Goal: Communication & Community: Participate in discussion

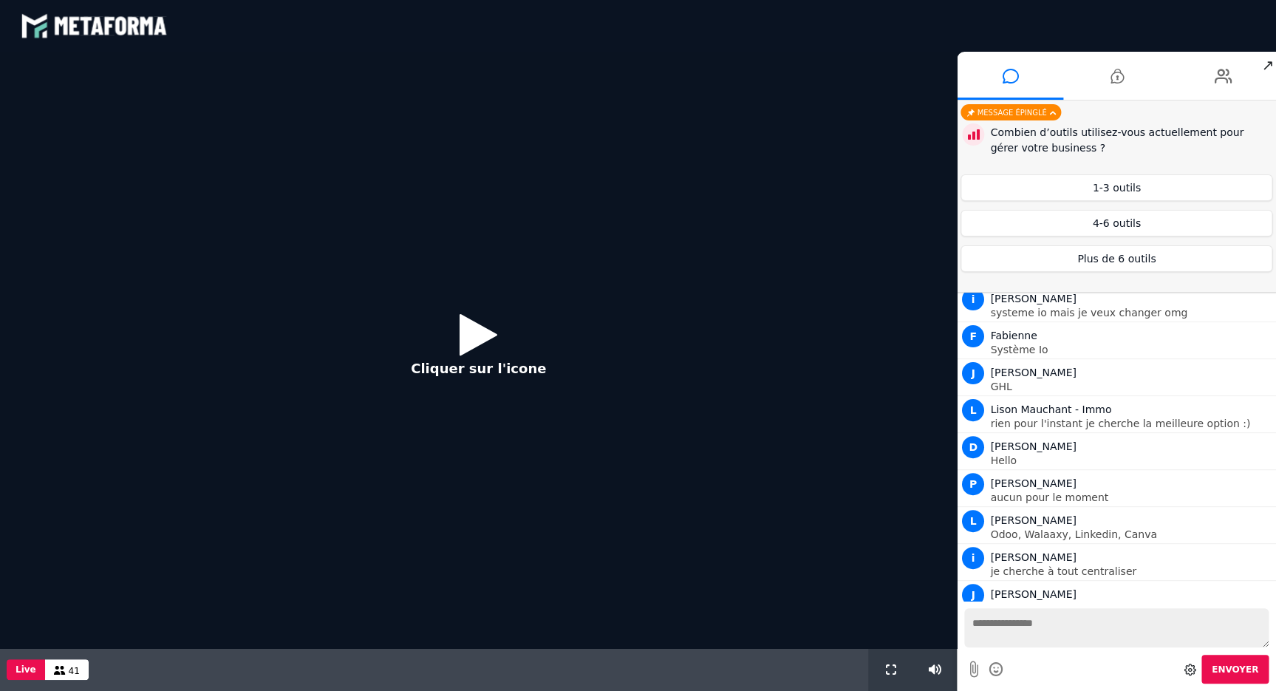
scroll to position [1009, 0]
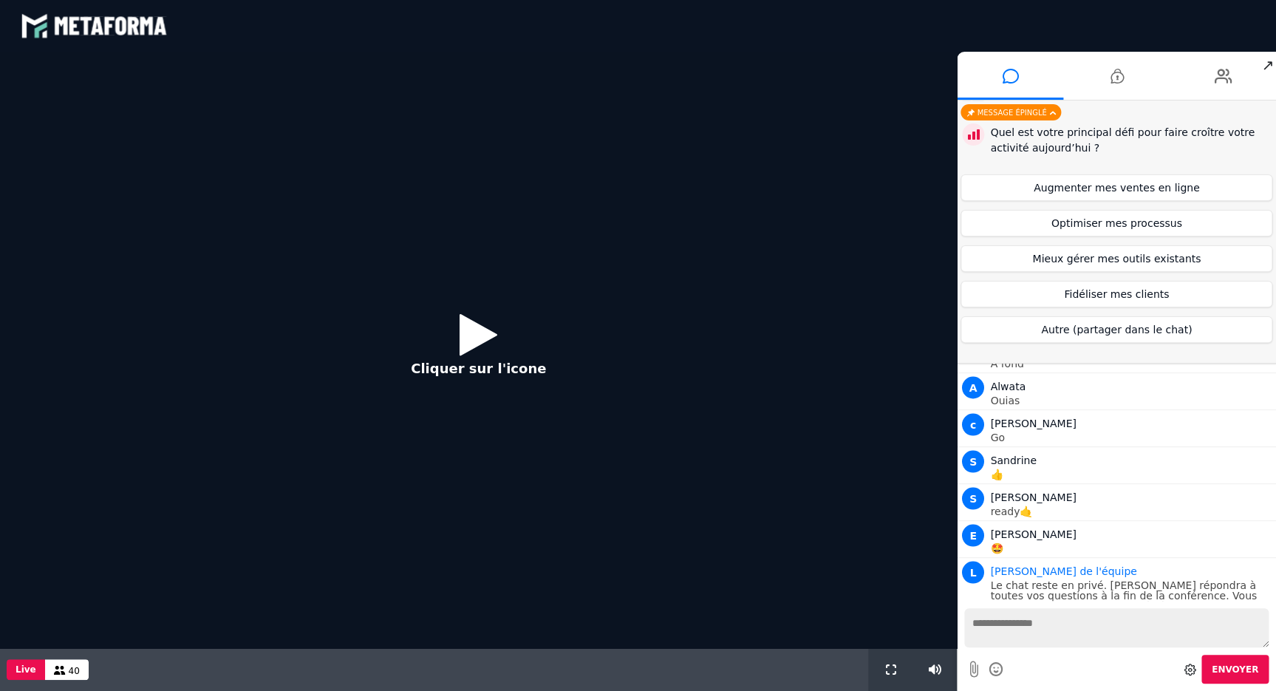
click at [467, 339] on icon at bounding box center [479, 334] width 38 height 48
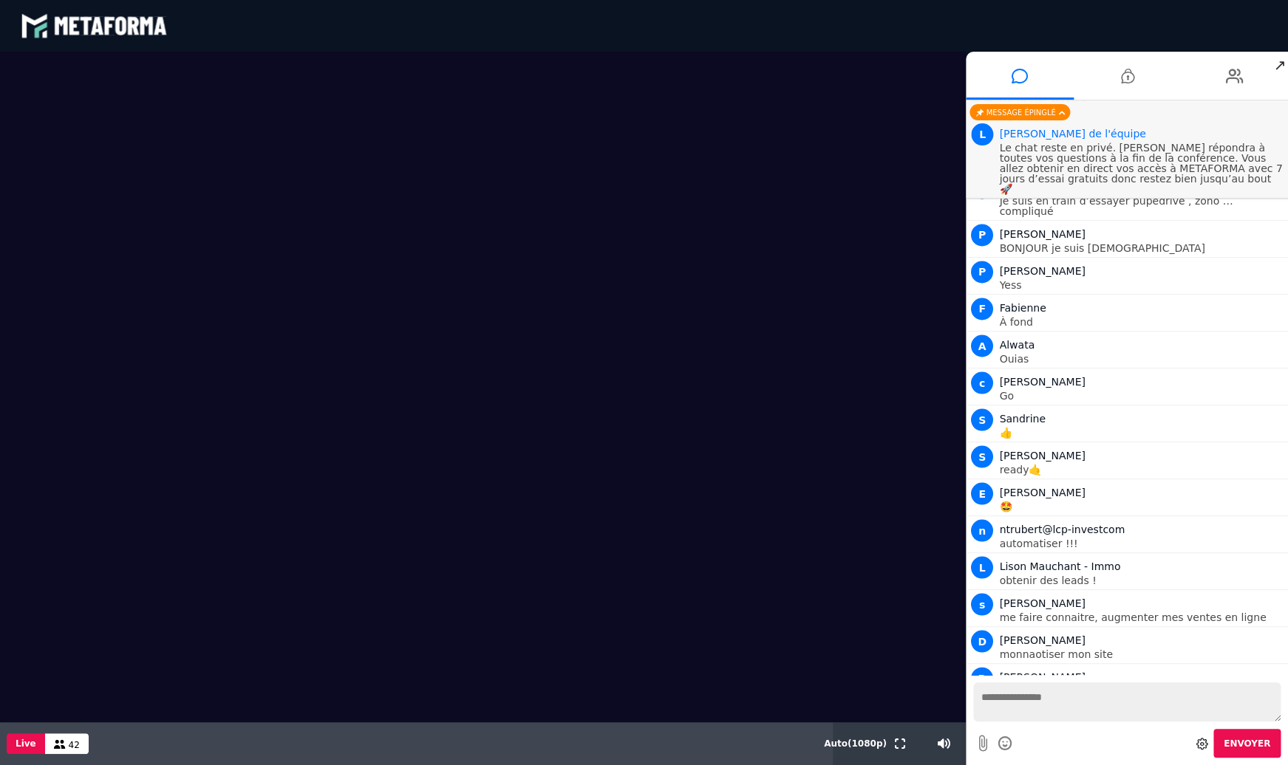
scroll to position [1119, 0]
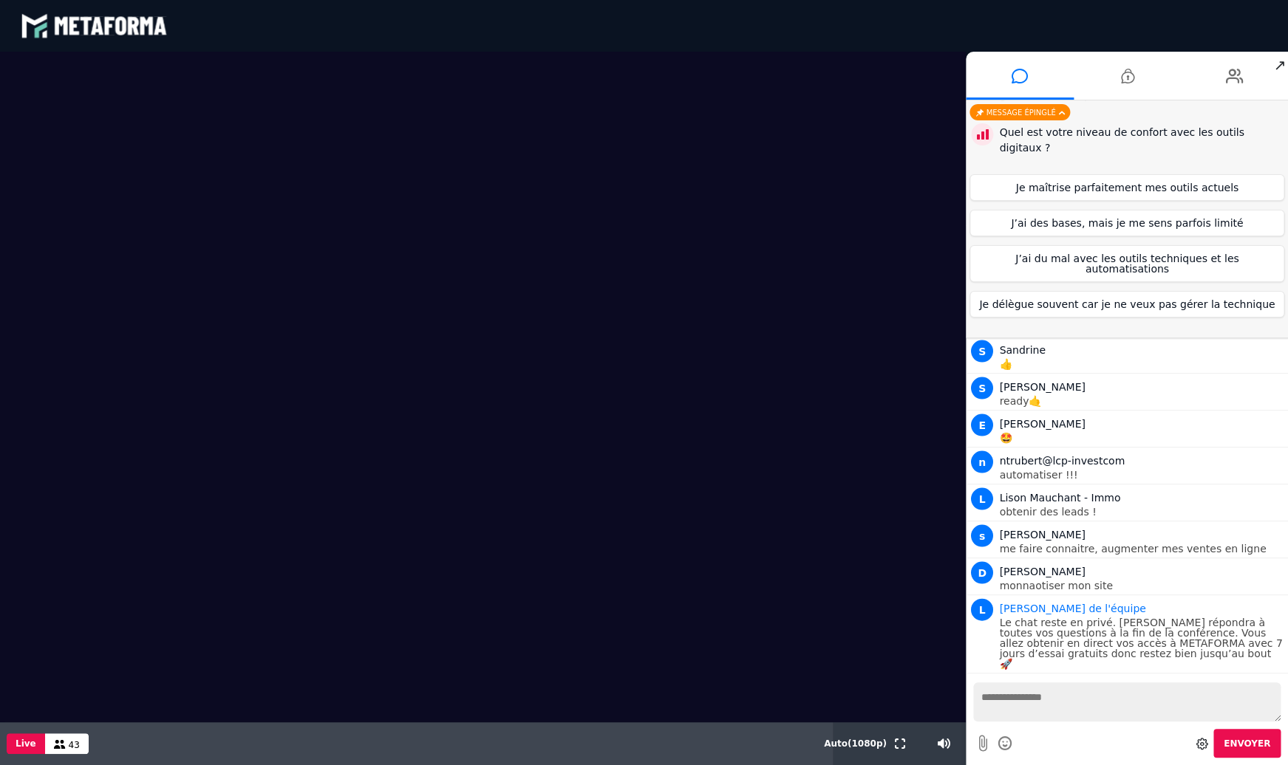
click at [63, 690] on div "43" at bounding box center [67, 744] width 44 height 21
click at [55, 690] on icon at bounding box center [60, 744] width 12 height 9
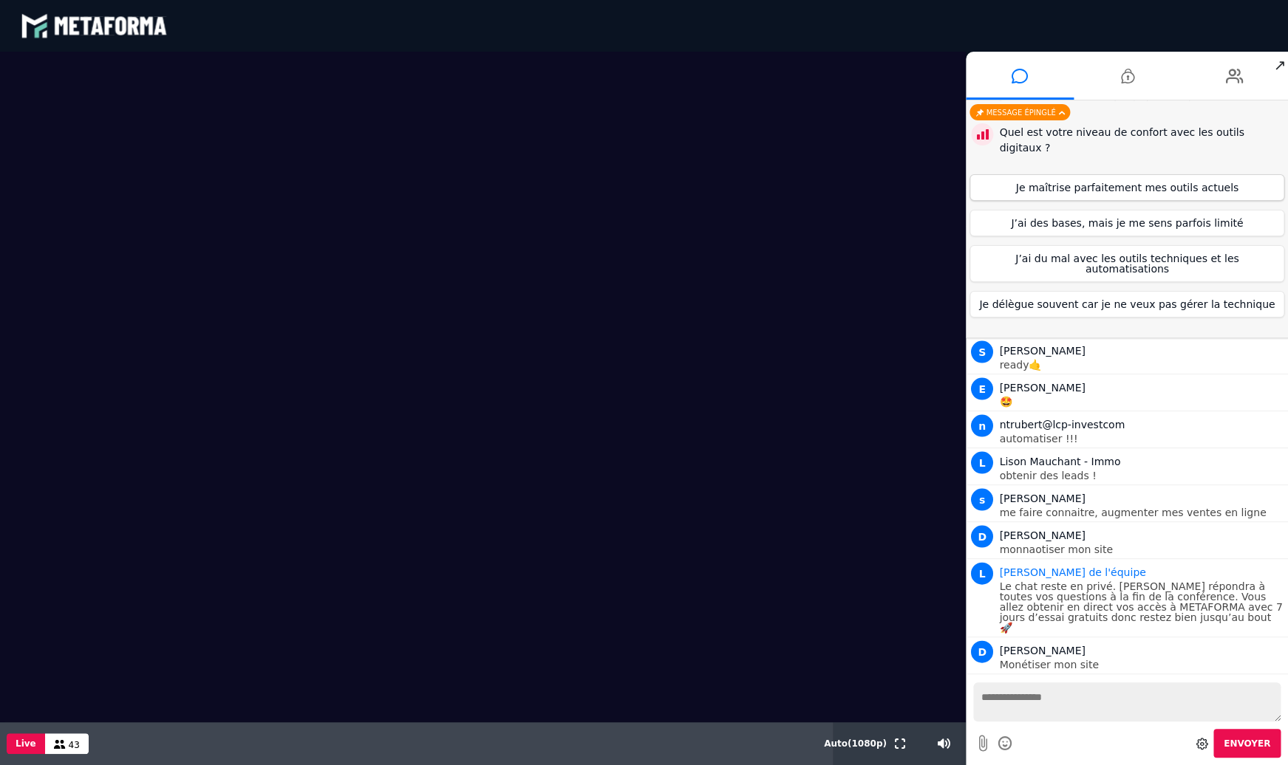
click at [1130, 174] on button "Je maîtrise parfaitement mes outils actuels" at bounding box center [1126, 187] width 315 height 27
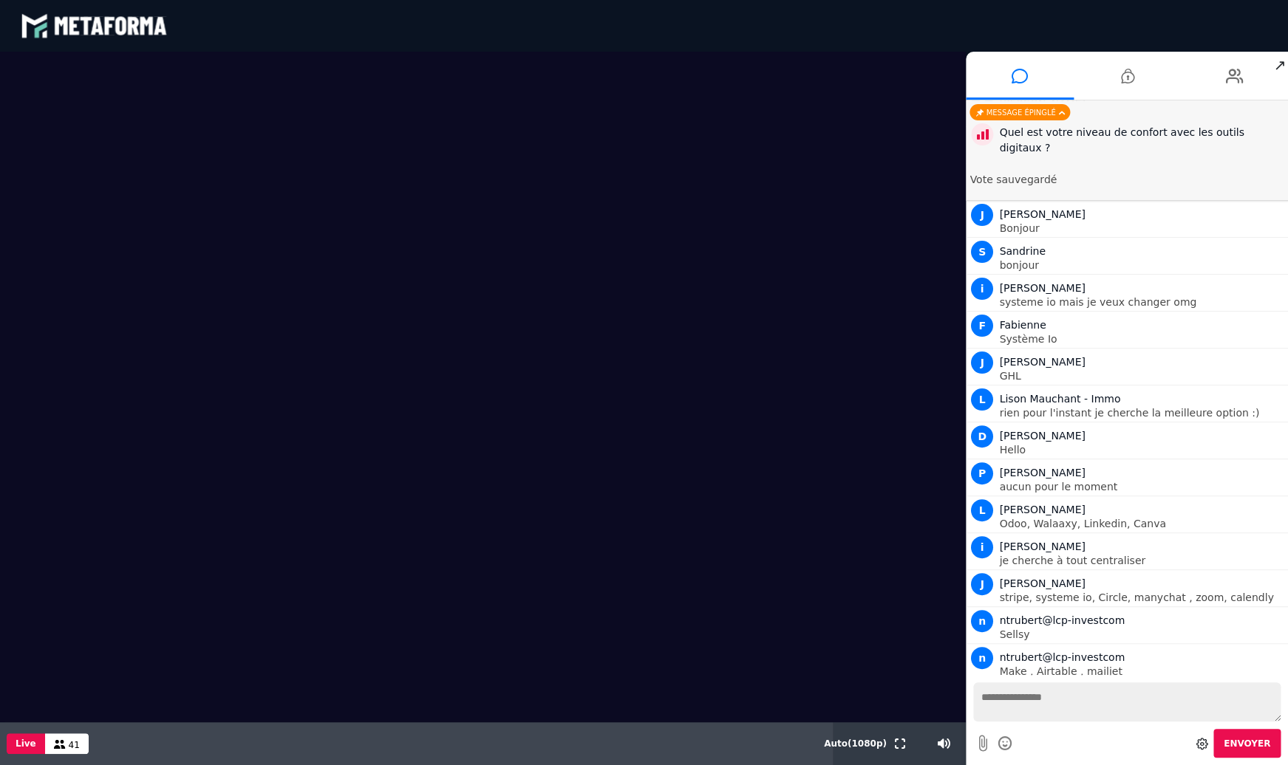
scroll to position [0, 0]
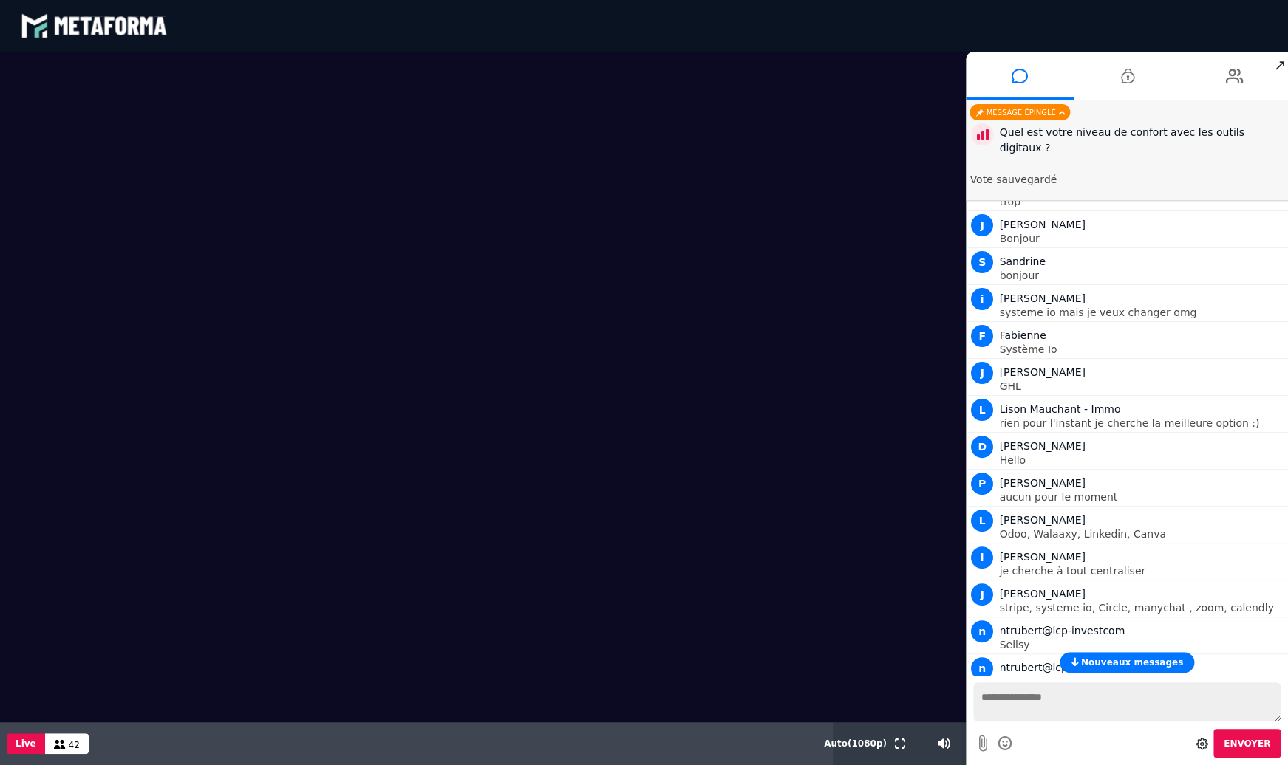
click at [1136, 137] on div "Quel est votre niveau de confort avec les outils digitaux ?" at bounding box center [1141, 140] width 285 height 31
click at [1241, 78] on icon at bounding box center [1234, 76] width 18 height 37
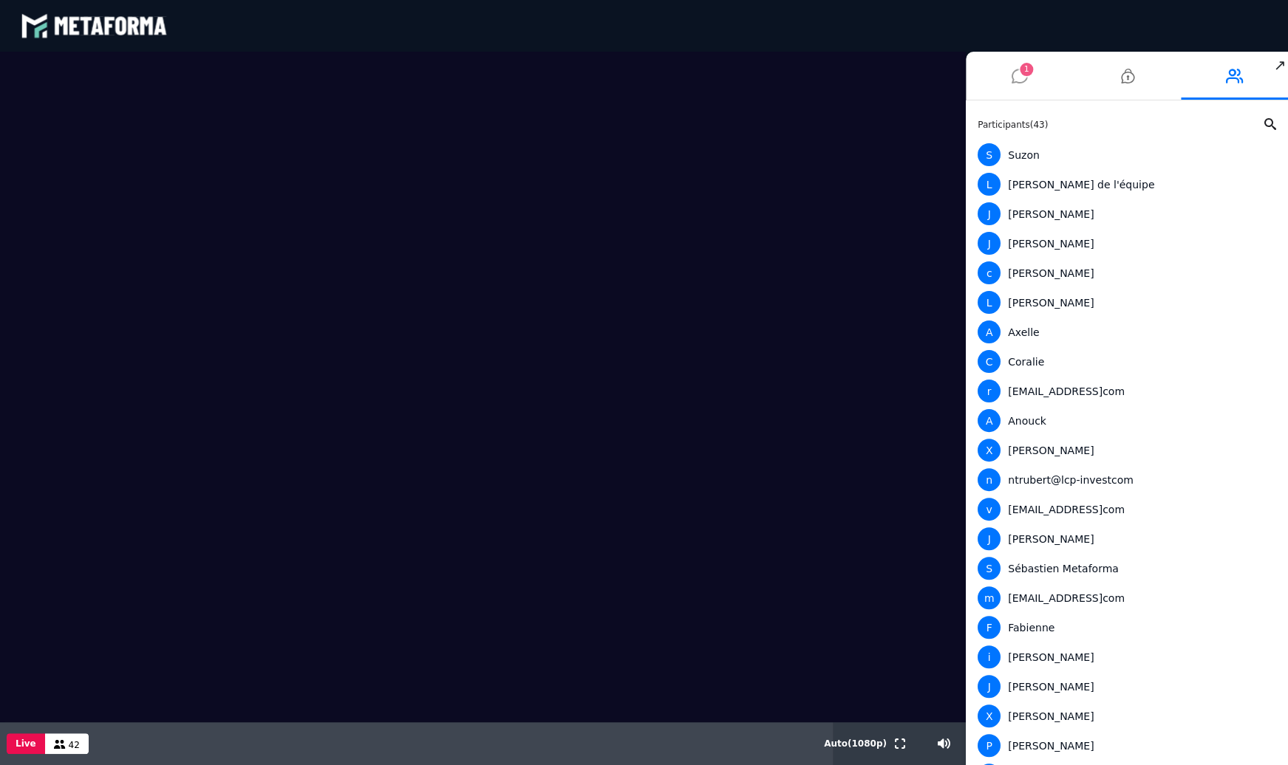
click at [1018, 72] on icon at bounding box center [1019, 76] width 16 height 37
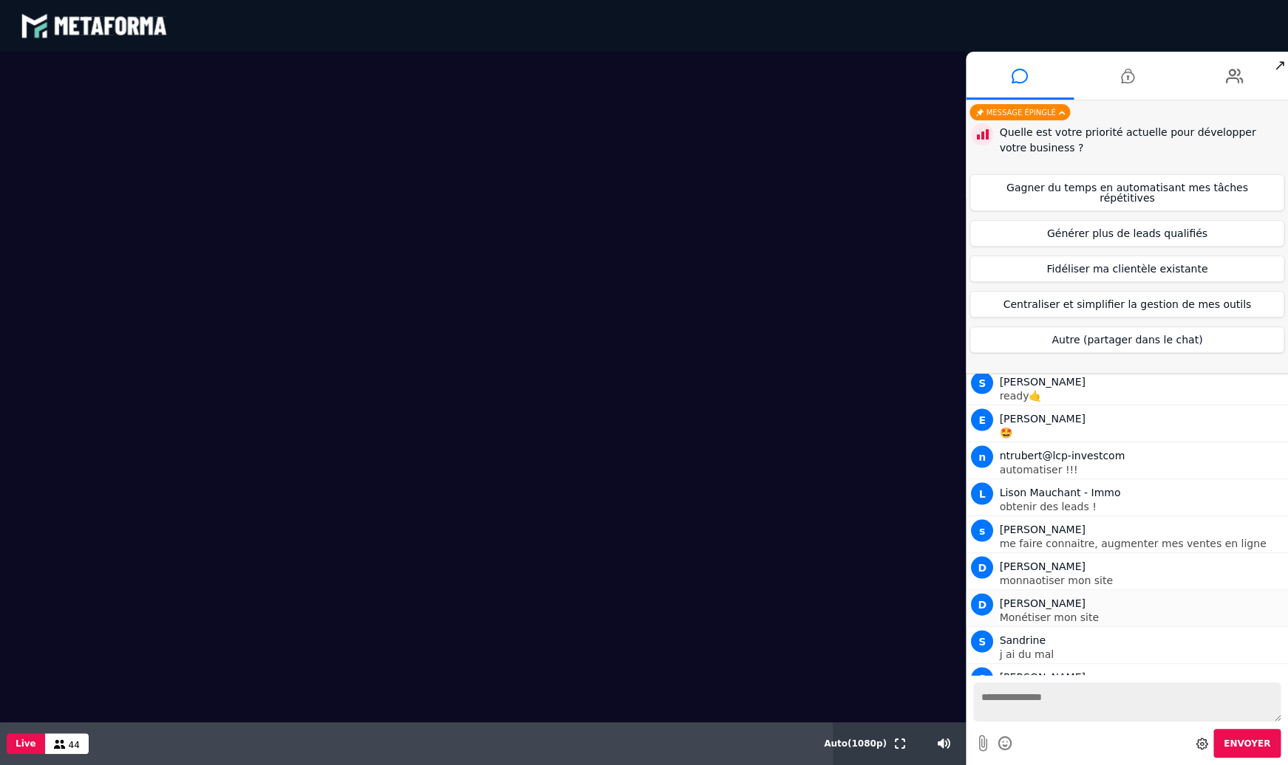
scroll to position [1125, 0]
click at [1082, 651] on li "S [PERSON_NAME] j ai du mal" at bounding box center [1127, 645] width 322 height 37
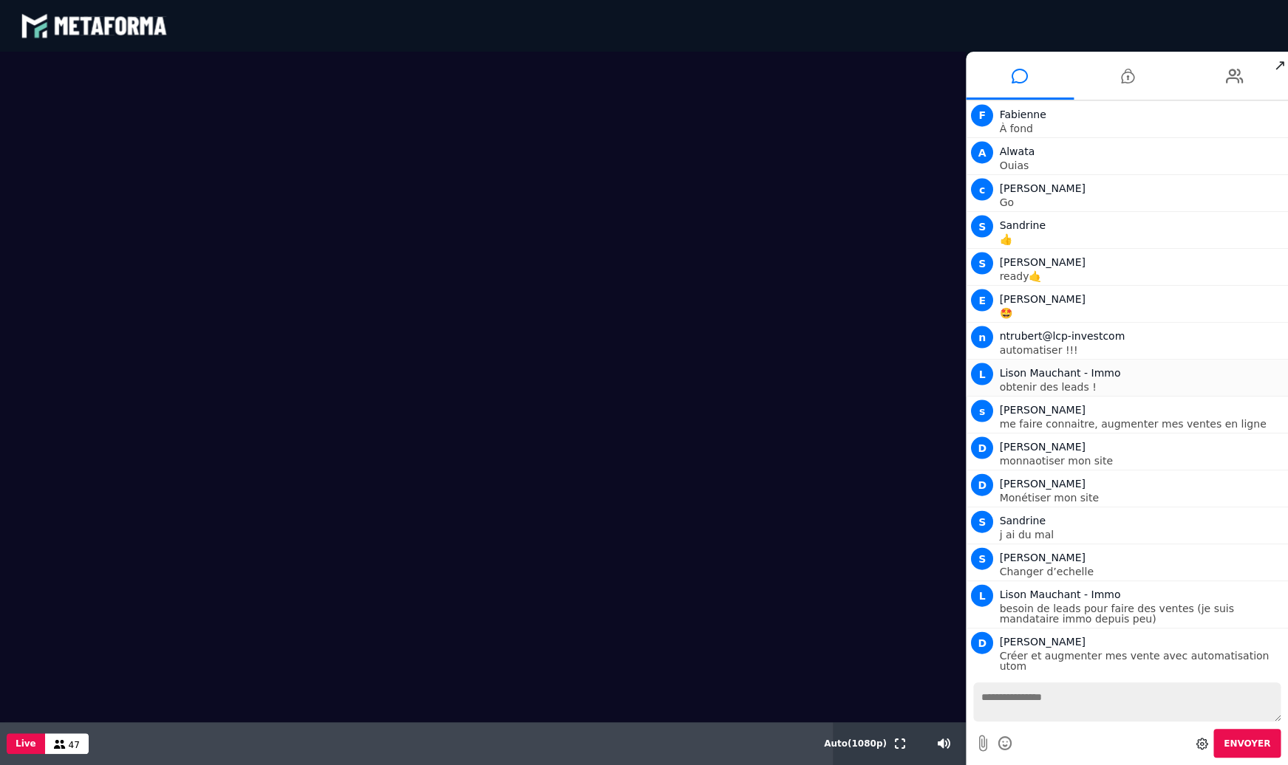
scroll to position [1208, 0]
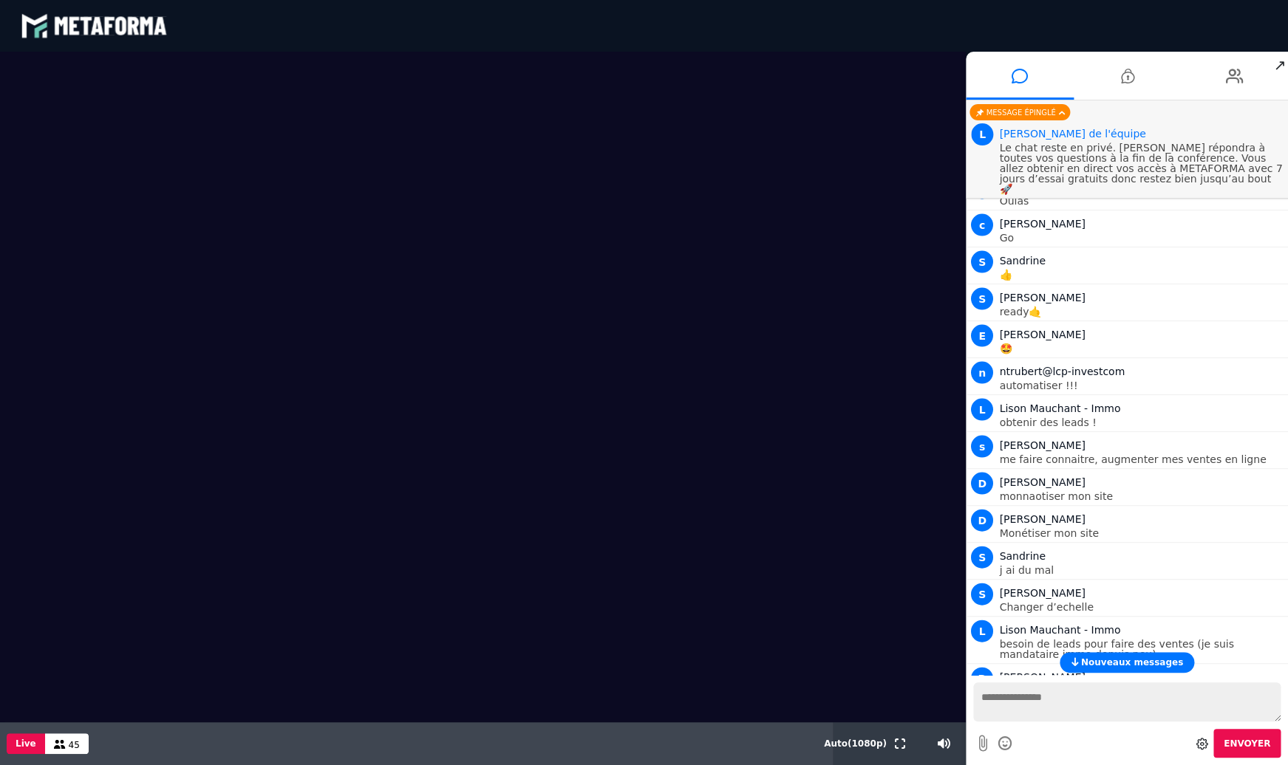
click at [1124, 668] on span "Nouveaux messages" at bounding box center [1132, 663] width 102 height 10
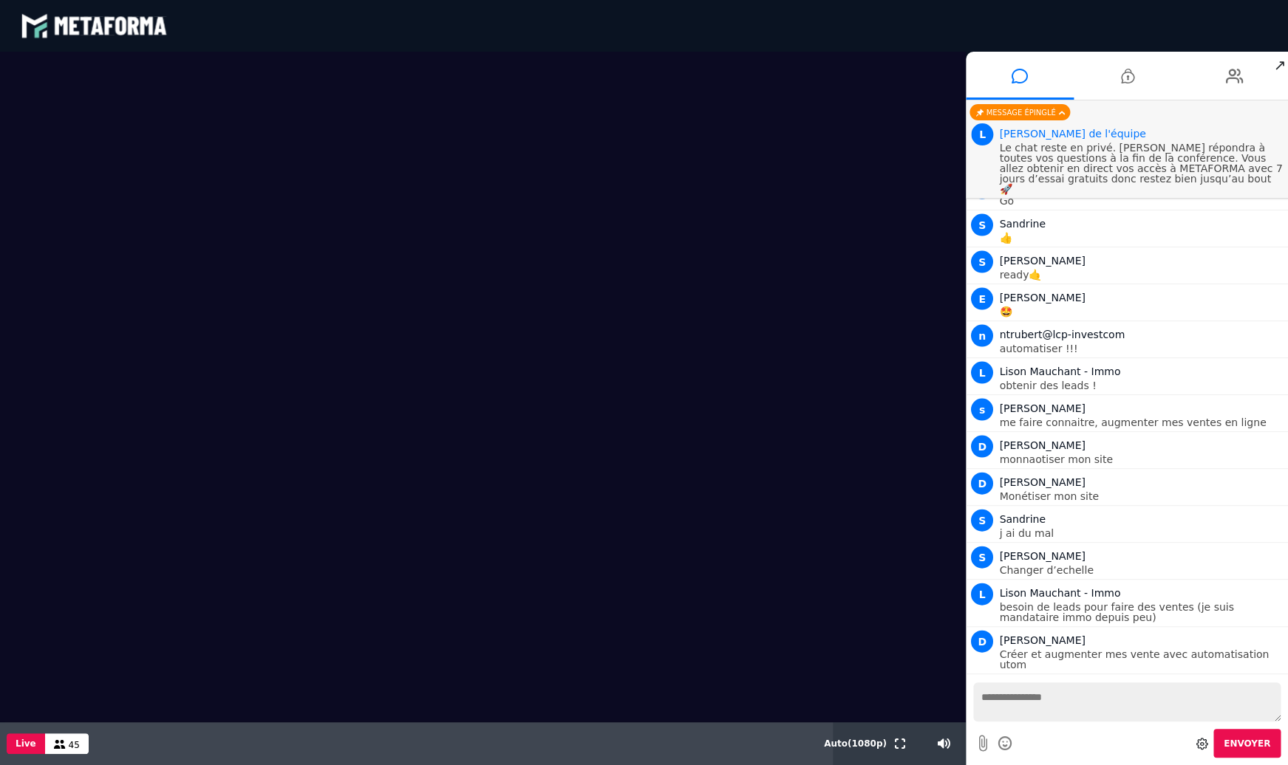
click at [1035, 690] on textarea at bounding box center [1126, 702] width 307 height 39
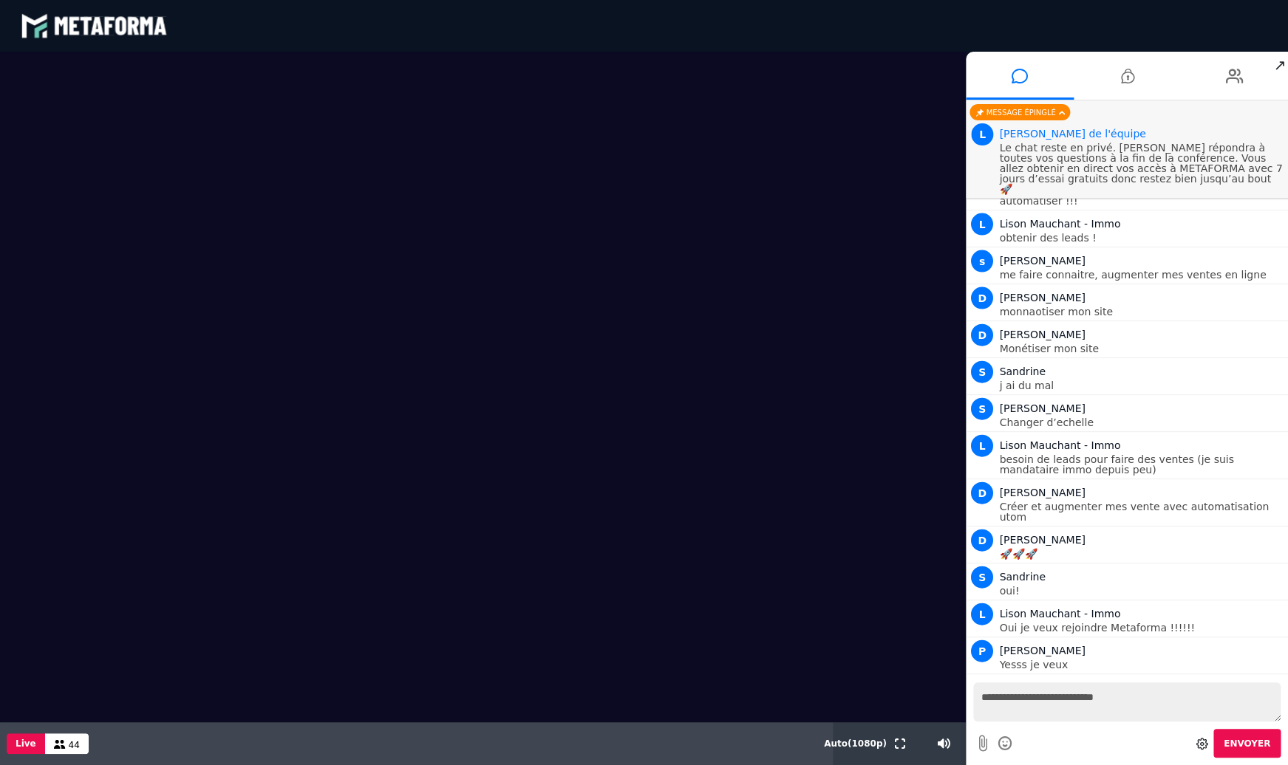
scroll to position [1430, 0]
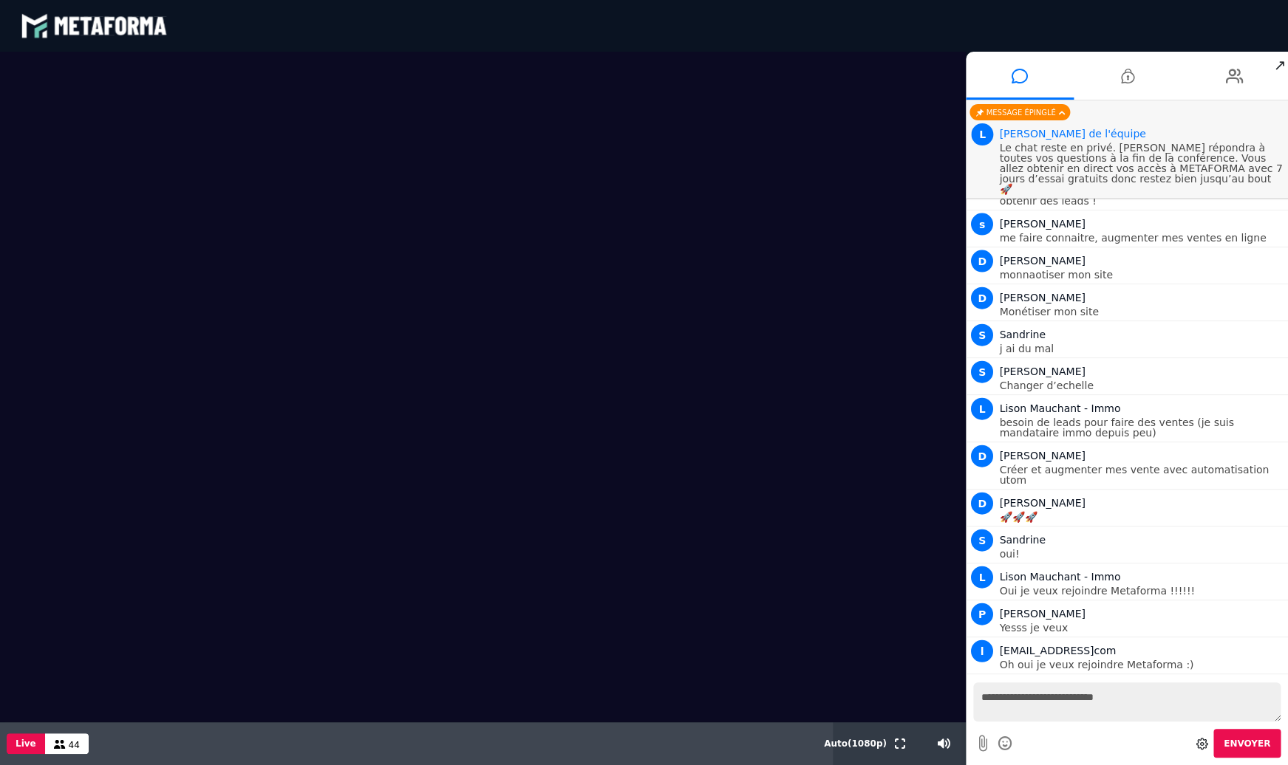
type textarea "**********"
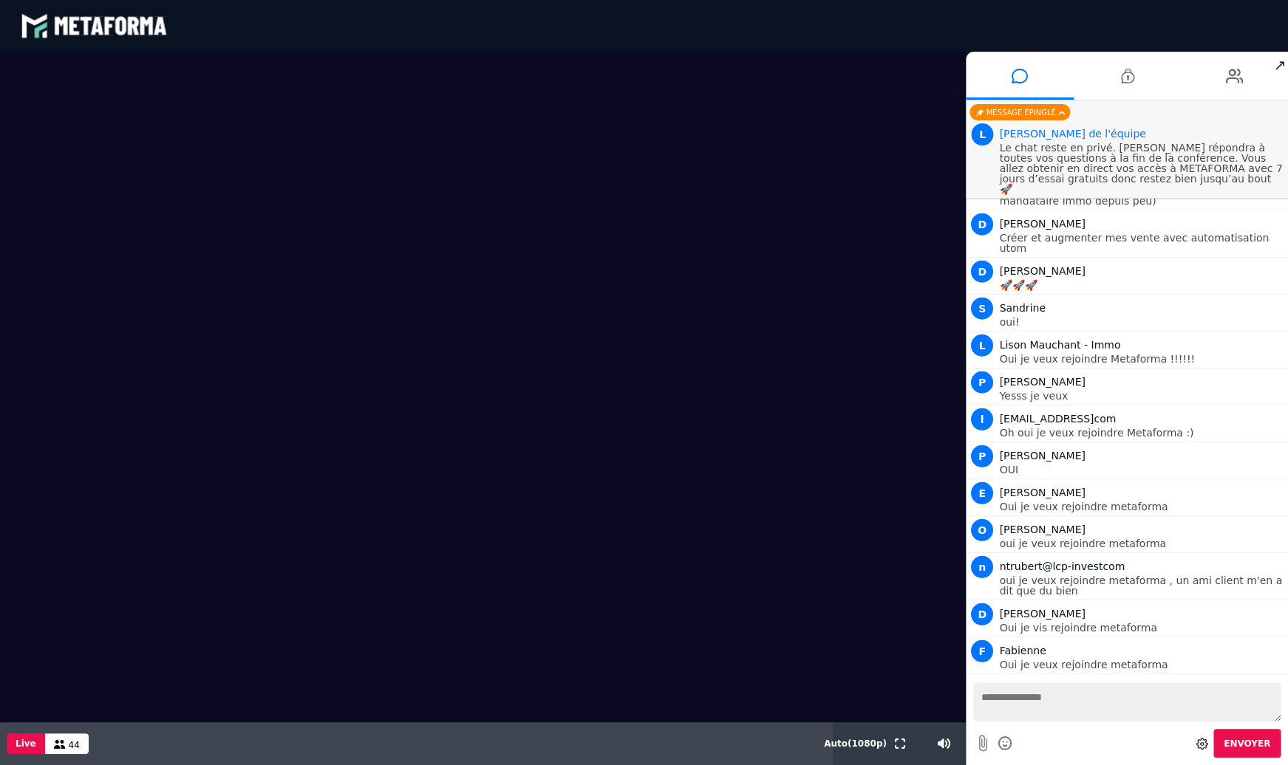
scroll to position [1699, 0]
